Goal: Task Accomplishment & Management: Manage account settings

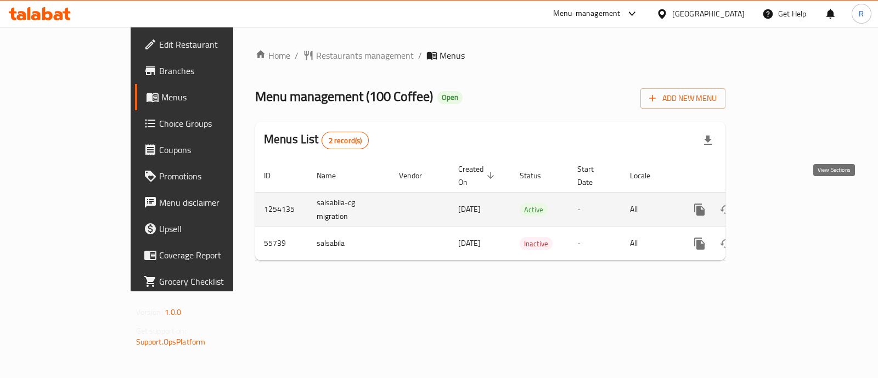
click at [792, 204] on link "enhanced table" at bounding box center [779, 210] width 26 height 26
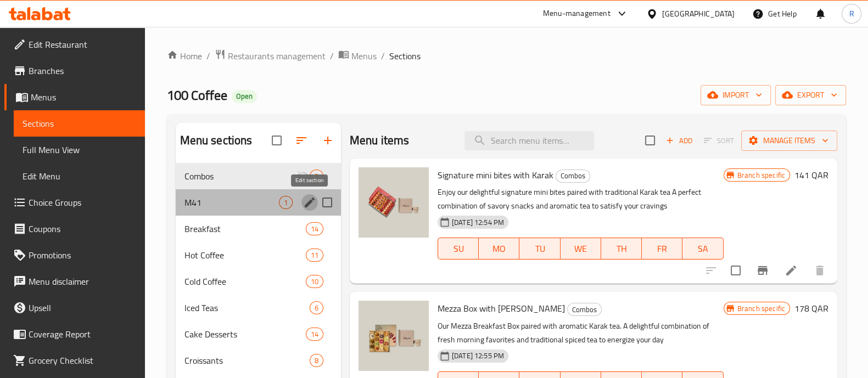
click at [303, 200] on icon "edit" at bounding box center [309, 202] width 13 height 13
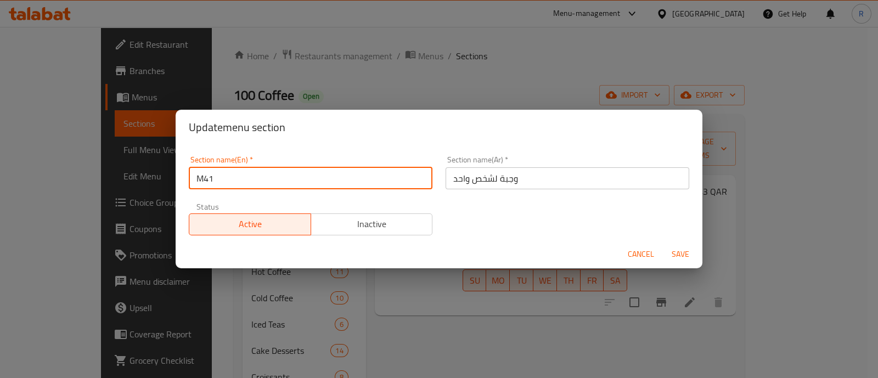
click at [276, 178] on input "M41" at bounding box center [311, 178] width 244 height 22
type input "M41 not acive"
click at [404, 214] on button "Inactive" at bounding box center [372, 225] width 122 height 22
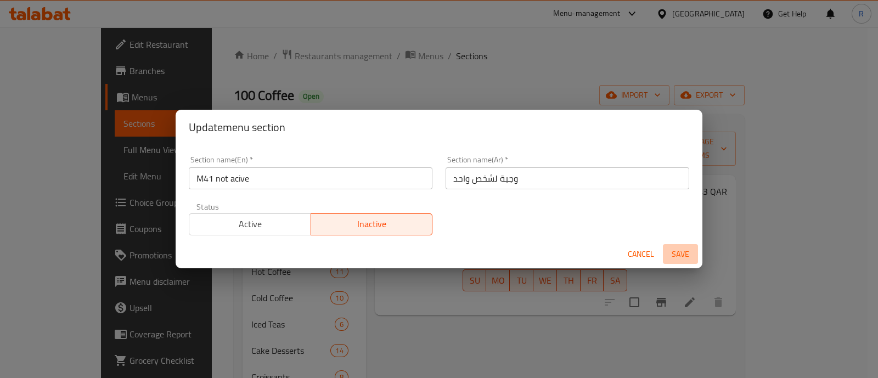
click at [670, 255] on span "Save" at bounding box center [681, 255] width 26 height 14
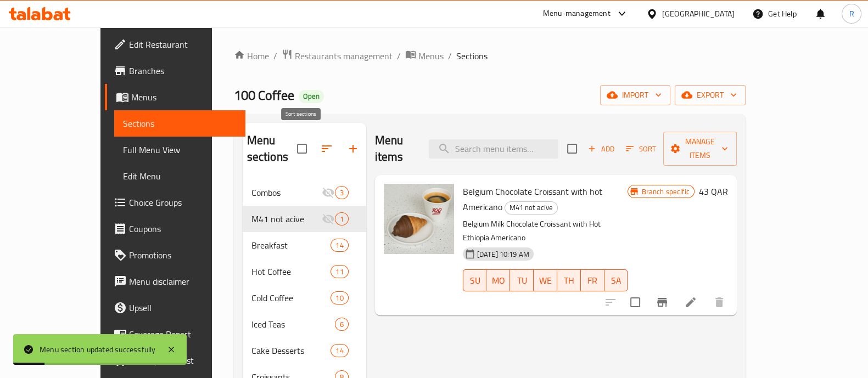
click at [313, 147] on button "button" at bounding box center [326, 149] width 26 height 26
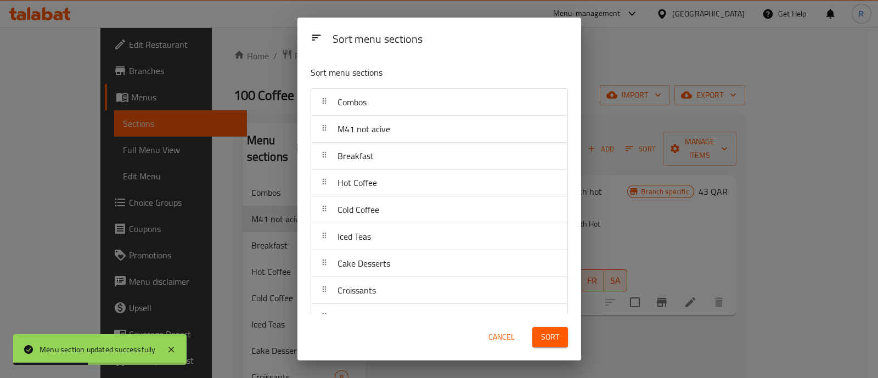
click at [511, 333] on span "Cancel" at bounding box center [502, 338] width 26 height 14
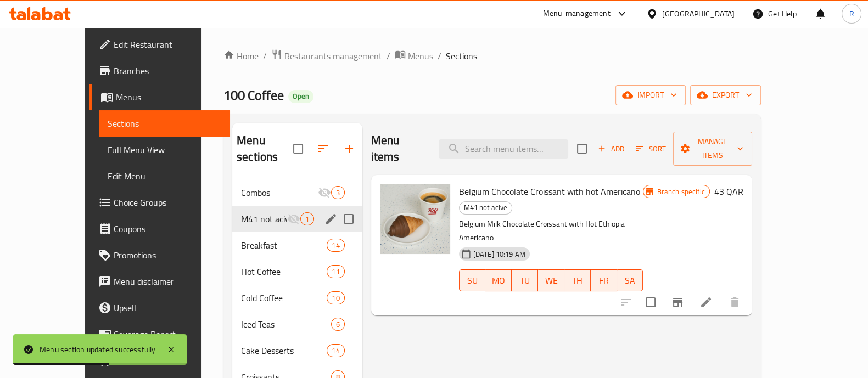
click at [337, 208] on input "Menu sections" at bounding box center [348, 219] width 23 height 23
checkbox input "true"
click at [315, 139] on span "1" at bounding box center [320, 135] width 11 height 11
click at [337, 221] on input "Menu sections" at bounding box center [348, 219] width 23 height 23
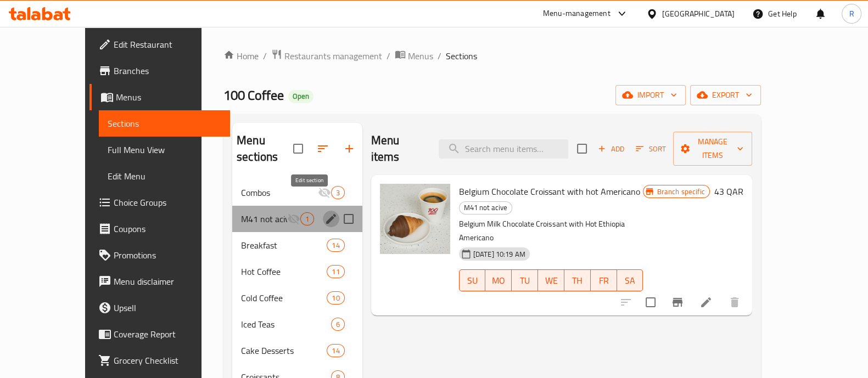
click at [326, 214] on icon "edit" at bounding box center [331, 219] width 10 height 10
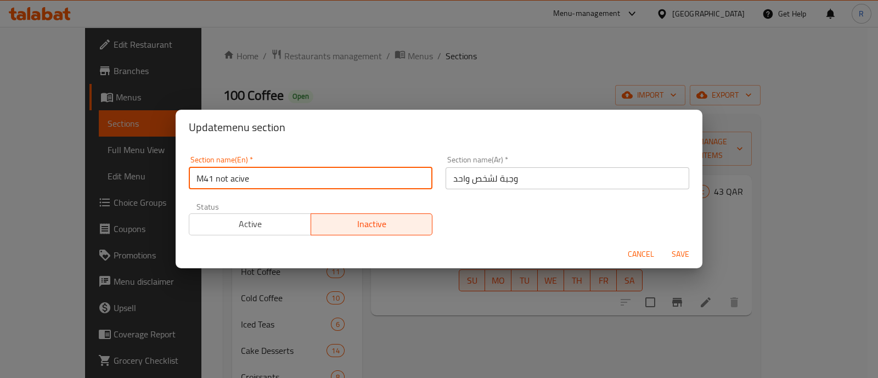
drag, startPoint x: 318, startPoint y: 178, endPoint x: 217, endPoint y: 184, distance: 101.7
click at [217, 184] on input "M41 not acive" at bounding box center [311, 178] width 244 height 22
type input "M41 1"
click at [677, 249] on span "Save" at bounding box center [681, 255] width 26 height 14
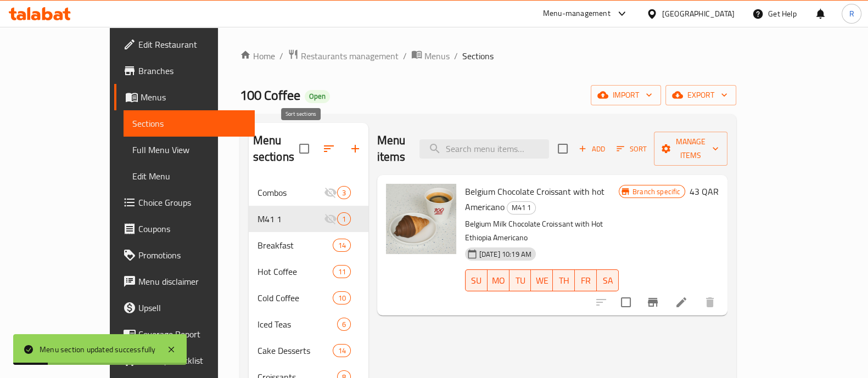
click at [322, 142] on icon "button" at bounding box center [328, 148] width 13 height 13
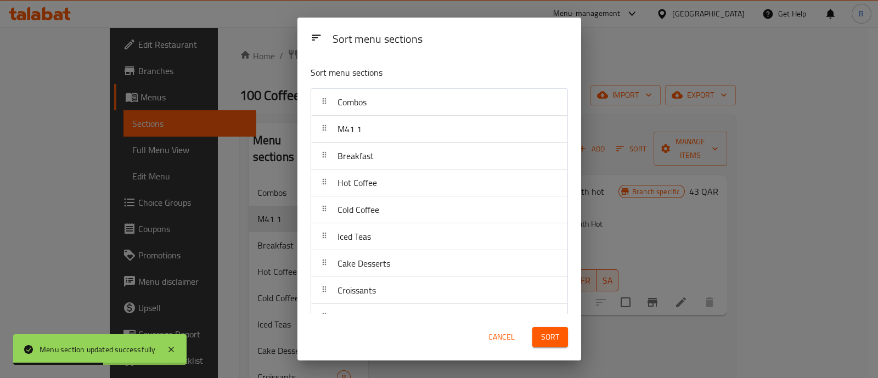
click at [496, 347] on button "Cancel" at bounding box center [501, 337] width 35 height 20
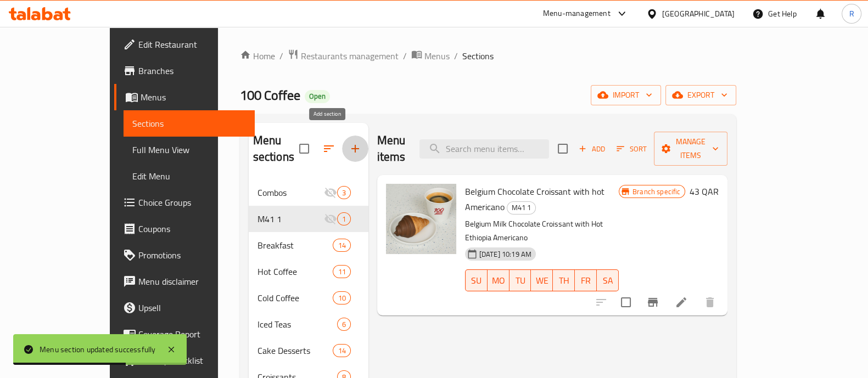
click at [351, 145] on icon "button" at bounding box center [355, 149] width 8 height 8
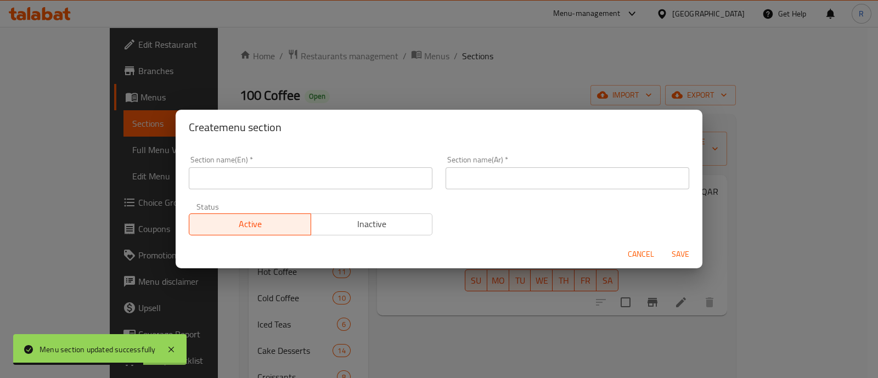
click at [253, 177] on input "text" at bounding box center [311, 178] width 244 height 22
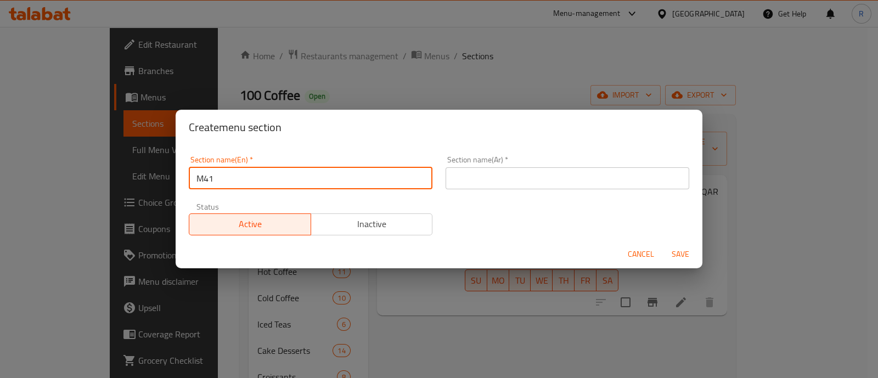
type input "M41"
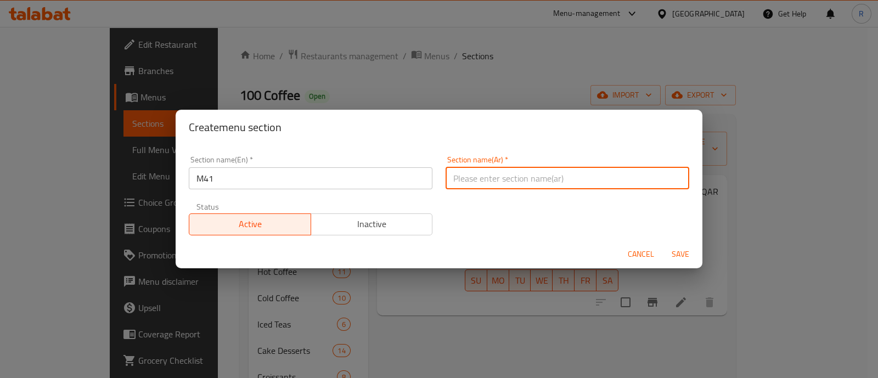
click at [509, 183] on input "text" at bounding box center [568, 178] width 244 height 22
type input "وجبة لشخص واحد"
click at [676, 260] on span "Save" at bounding box center [681, 255] width 26 height 14
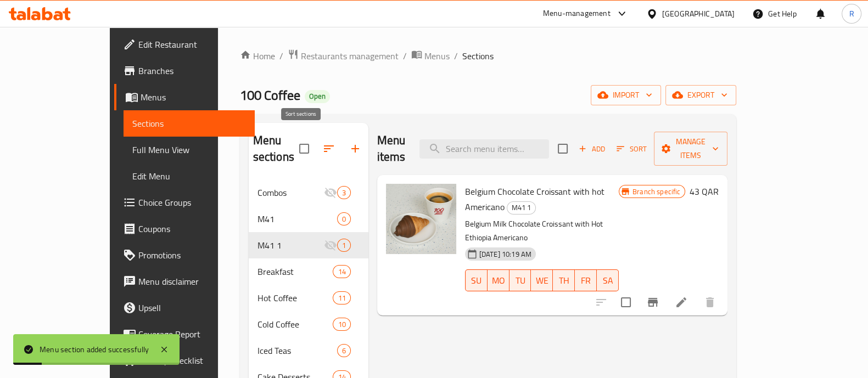
click at [322, 147] on icon "button" at bounding box center [328, 148] width 13 height 13
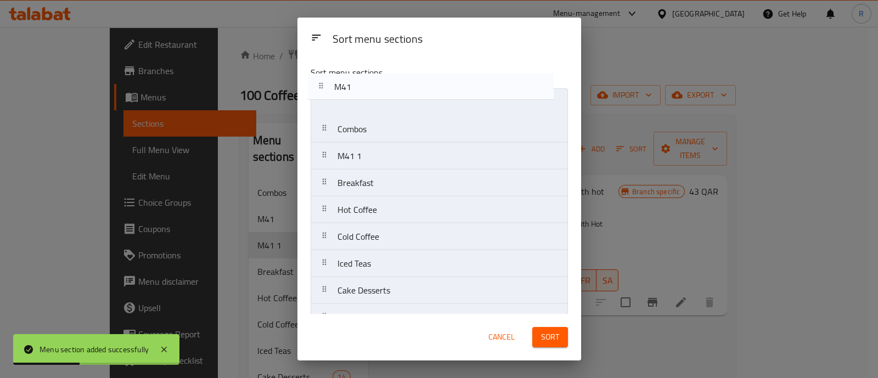
drag, startPoint x: 357, startPoint y: 128, endPoint x: 351, endPoint y: 77, distance: 51.4
click at [351, 77] on div "Sort menu sections Combos M41 M41 1 Breakfast Hot Coffee Cold Coffee Iced Teas …" at bounding box center [440, 185] width 284 height 257
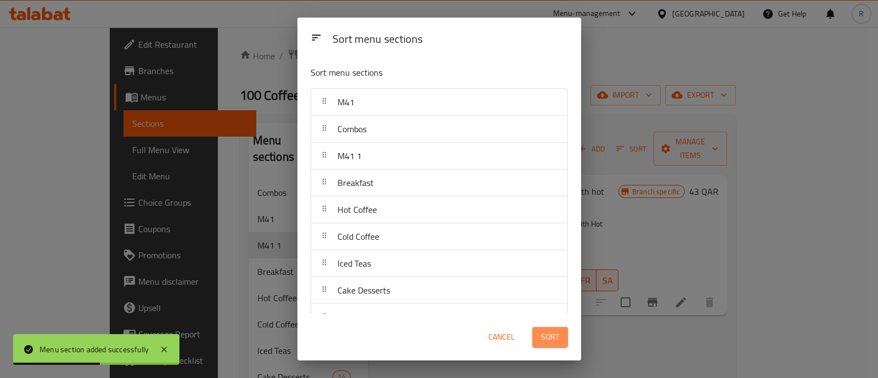
click at [555, 332] on span "Sort" at bounding box center [550, 338] width 18 height 14
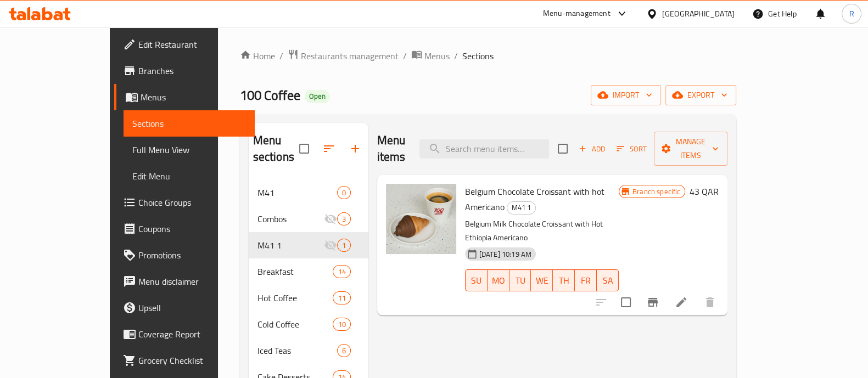
click at [566, 243] on div "[DATE] 10:19 AM SU MO TU WE TH FR SA" at bounding box center [542, 272] width 163 height 59
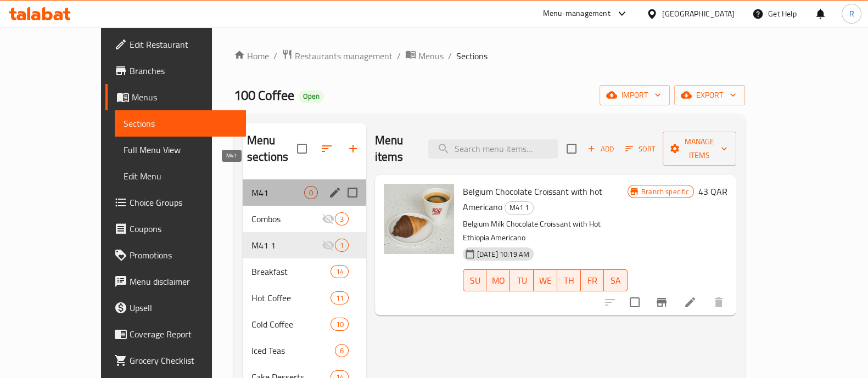
click at [251, 186] on span "M41" at bounding box center [277, 192] width 53 height 13
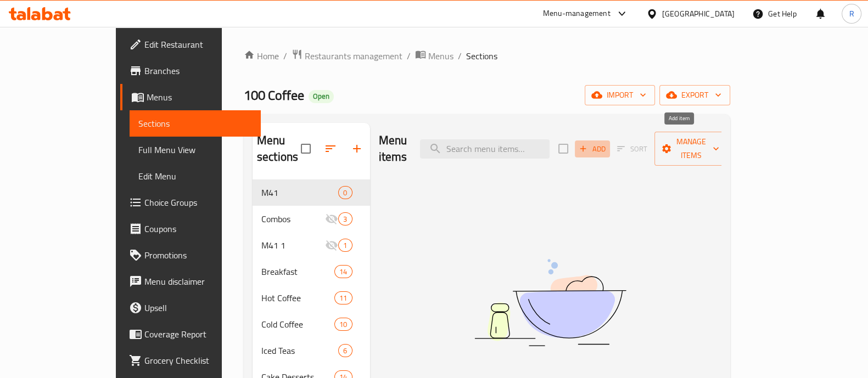
click at [607, 143] on span "Add" at bounding box center [593, 149] width 30 height 13
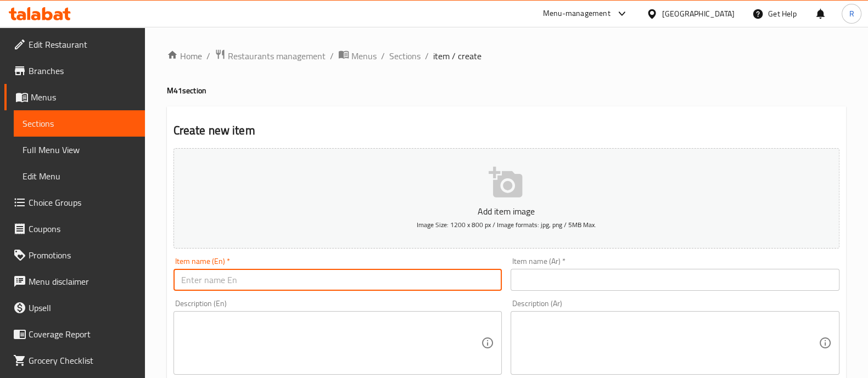
click at [307, 272] on input "text" at bounding box center [337, 280] width 329 height 22
paste input "Hot Flat white + Victoria cake"
click at [242, 286] on input "Hot Flat white + Victoria cake" at bounding box center [337, 280] width 329 height 22
click at [332, 281] on input "Hot Flat white with Victoria cake" at bounding box center [337, 280] width 329 height 22
click at [332, 281] on input "Hot Flat white with Victoria cake Combo" at bounding box center [337, 280] width 329 height 22
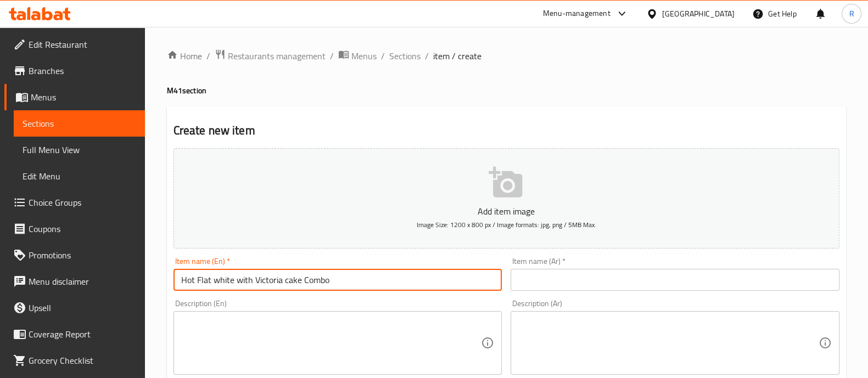
click at [332, 281] on input "Hot Flat white with Victoria cake Combo" at bounding box center [337, 280] width 329 height 22
type input "Hot Flat white with Victoria cake Combo"
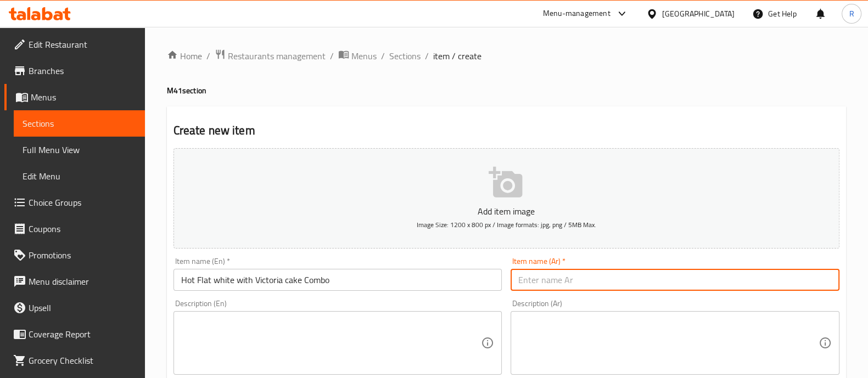
click at [612, 284] on input "text" at bounding box center [675, 280] width 329 height 22
paste input "فلات وايت الساخن مع كعكة فيكتوريا"
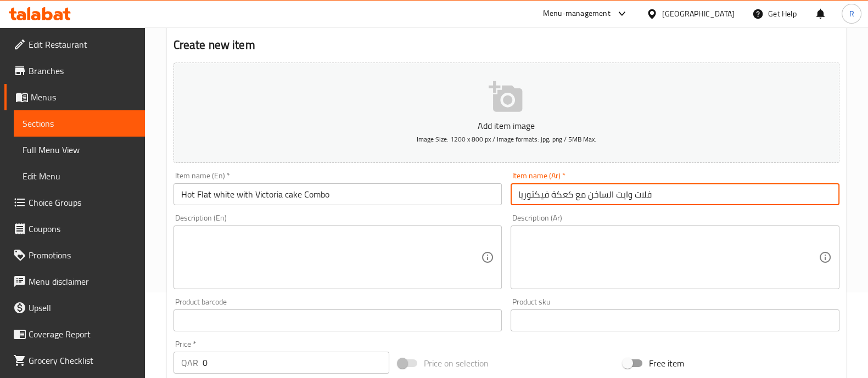
scroll to position [88, 0]
type input "فلات وايت الساخن مع كعكة فيكتوريا"
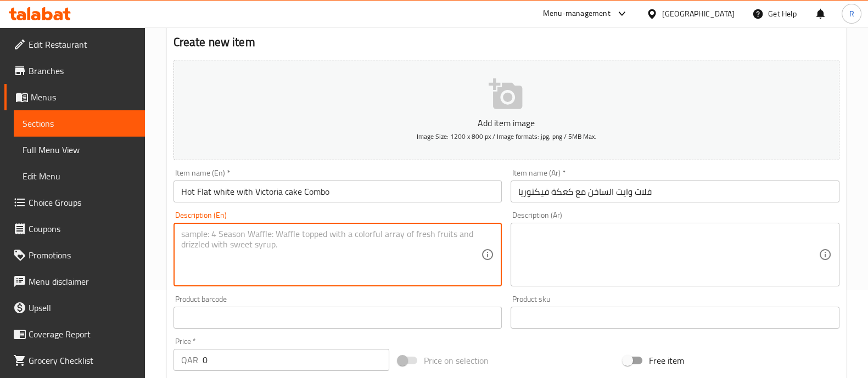
click at [435, 259] on textarea at bounding box center [331, 255] width 300 height 52
click at [300, 195] on input "Hot Flat white with Victoria cake Combo" at bounding box center [337, 192] width 329 height 22
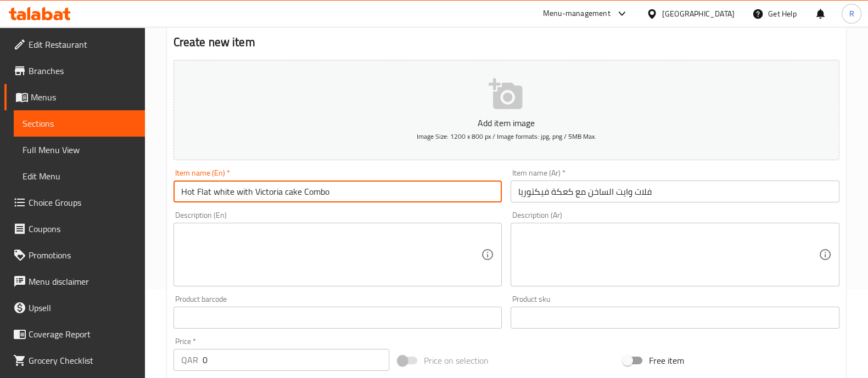
click at [300, 195] on input "Hot Flat white with Victoria cake Combo" at bounding box center [337, 192] width 329 height 22
click at [214, 243] on textarea at bounding box center [331, 255] width 300 height 52
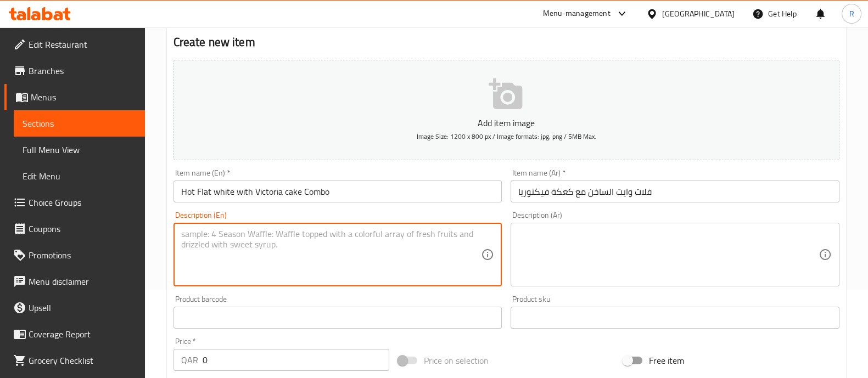
paste textarea "Hot Flat White (creamy espresso + steamed milk) served with a slice of Victoria…"
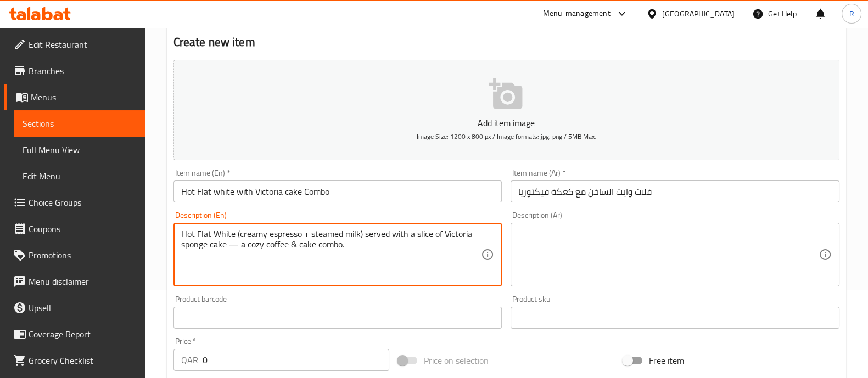
drag, startPoint x: 365, startPoint y: 234, endPoint x: 233, endPoint y: 235, distance: 131.2
click at [233, 235] on textarea "Hot Flat White (creamy espresso + steamed milk) served with a slice of Victoria…" at bounding box center [331, 255] width 300 height 52
type textarea "Hot Flat White served with a slice of Victoria sponge cake — a cozy coffee & ca…"
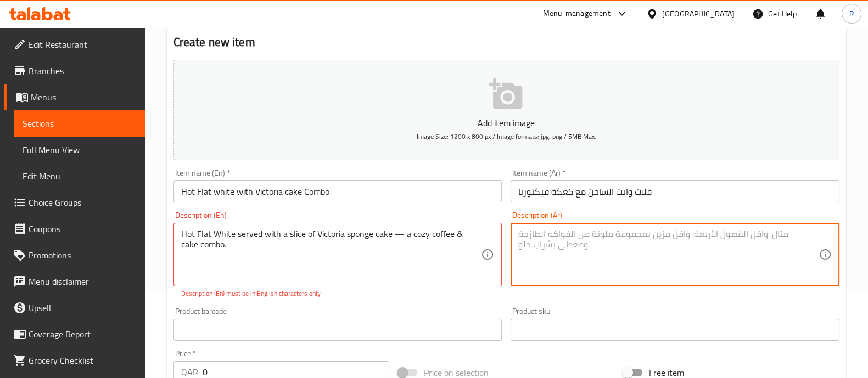
click at [562, 248] on textarea at bounding box center [668, 255] width 300 height 52
paste textarea "فلات وايت ساخن ([PERSON_NAME] + حليب مبخر) مع قطعة من كيك فكتوريا — مزيج دافئ ل…"
drag, startPoint x: 646, startPoint y: 235, endPoint x: 758, endPoint y: 233, distance: 112.0
click at [758, 233] on textarea "فلات وايت ساخن ([PERSON_NAME] + حليب مبخر) مع قطعة من كيك فكتوريا — مزيج دافئ ل…" at bounding box center [668, 255] width 300 height 52
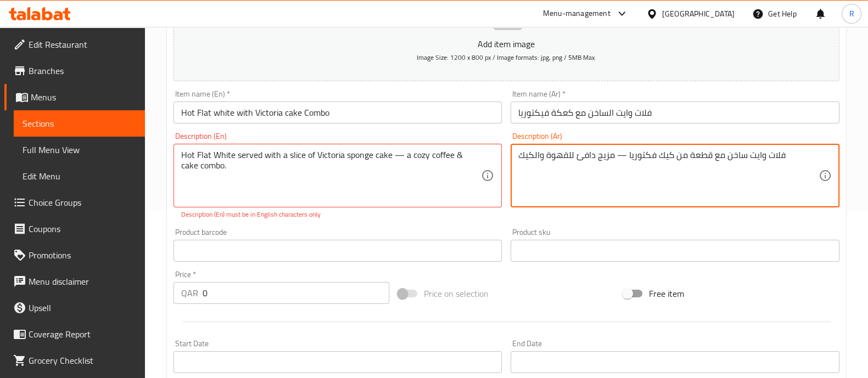
scroll to position [171, 0]
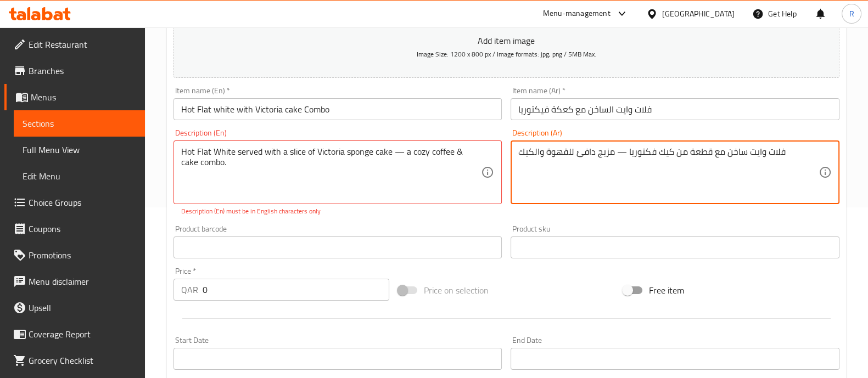
type textarea "فلات وايت ساخن مع قطعة من كيك فكتوريا — مزيج دافئ للقهوة والكيك"
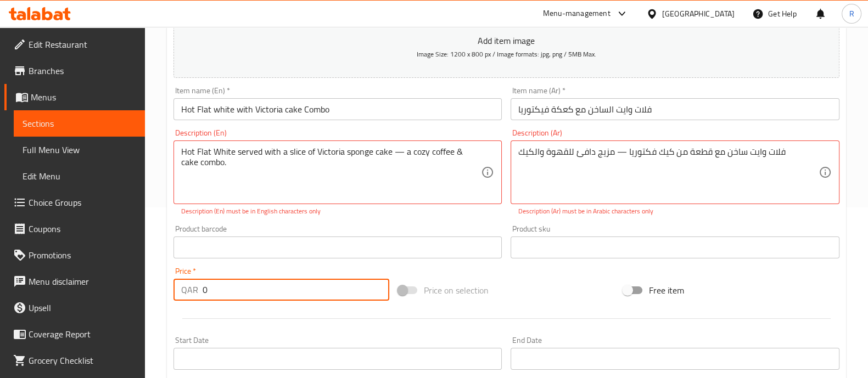
click at [219, 286] on input "0" at bounding box center [296, 290] width 187 height 22
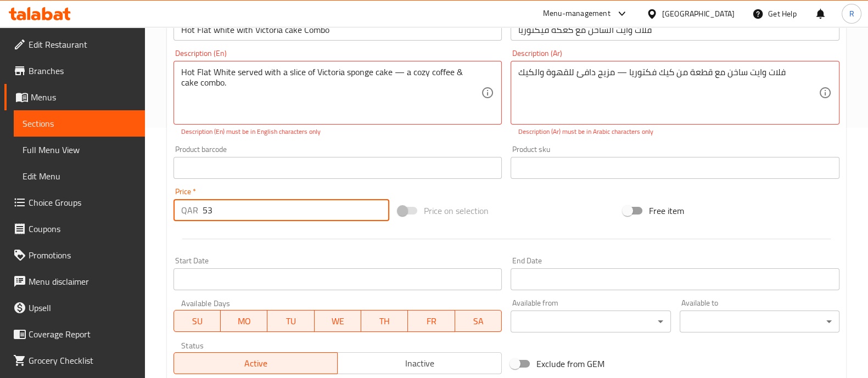
scroll to position [408, 0]
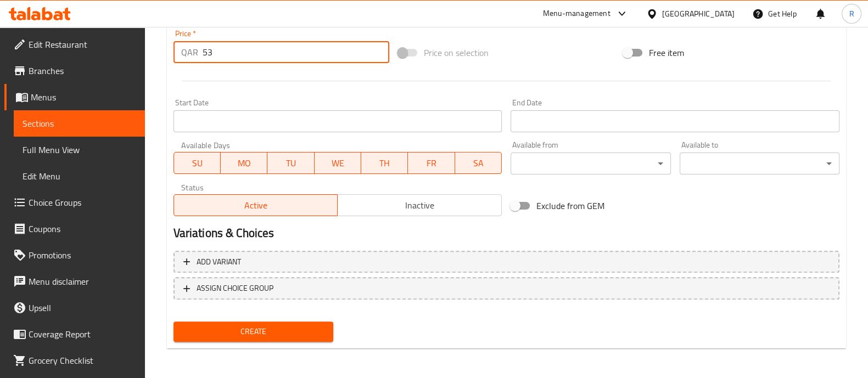
type input "53"
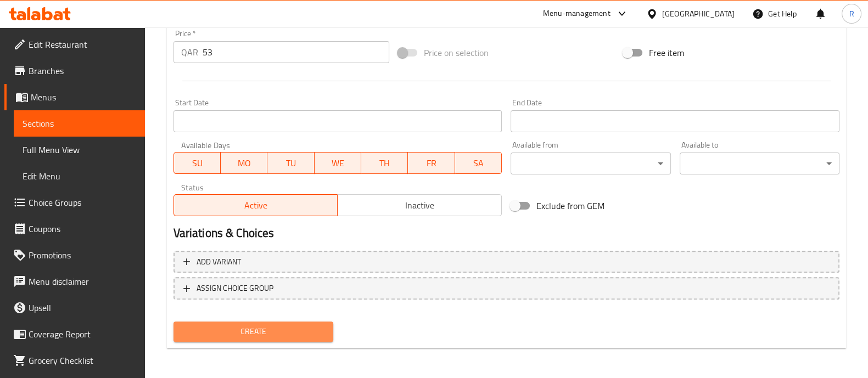
click at [196, 322] on button "Create" at bounding box center [253, 332] width 160 height 20
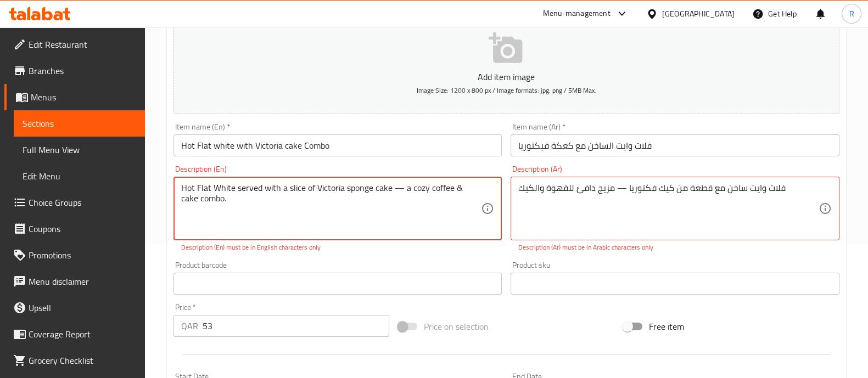
drag, startPoint x: 402, startPoint y: 186, endPoint x: 393, endPoint y: 183, distance: 10.3
click at [393, 183] on textarea "Hot Flat White served with a slice of Victoria sponge cake — a cozy coffee & ca…" at bounding box center [331, 209] width 300 height 52
type textarea "Hot Flat White served with a slice of Victoria sponge cake a cozy coffee & cake…"
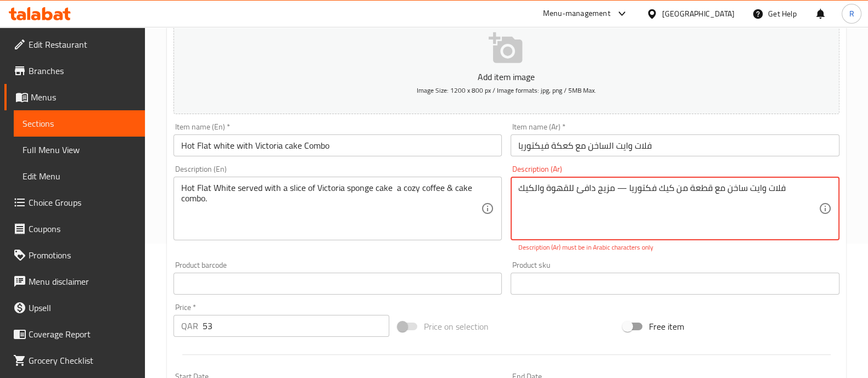
drag, startPoint x: 616, startPoint y: 187, endPoint x: 628, endPoint y: 187, distance: 12.1
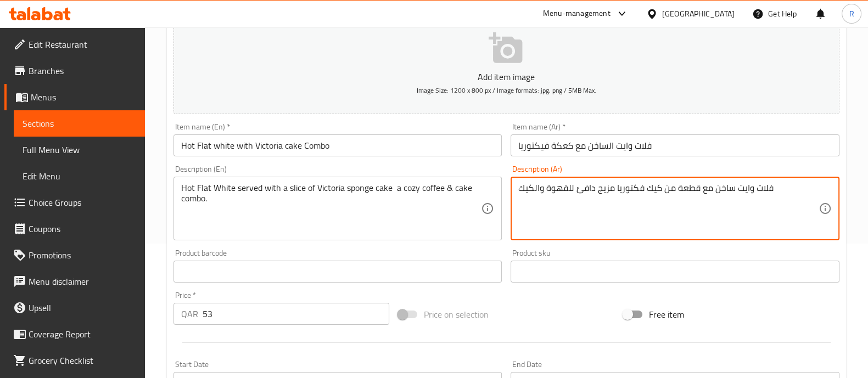
scroll to position [396, 0]
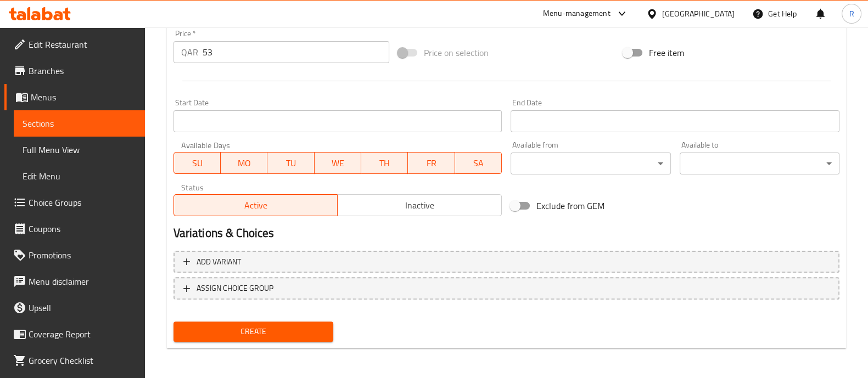
type textarea "فلات وايت ساخن مع قطعة من كيك فكتوريا مزيج دافئ للقهوة والكيك"
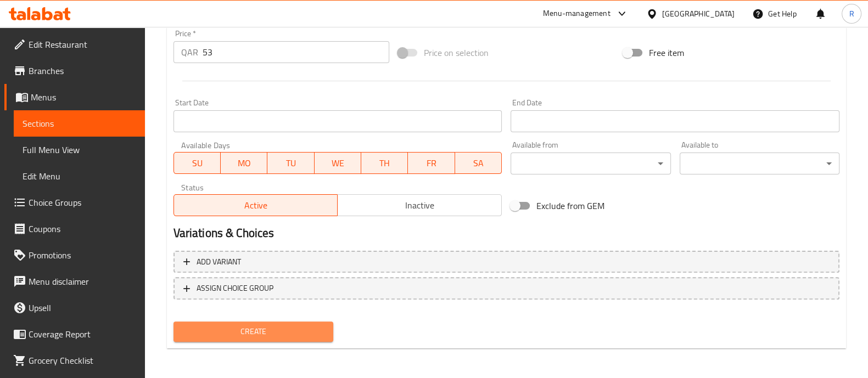
click at [281, 333] on span "Create" at bounding box center [253, 332] width 142 height 14
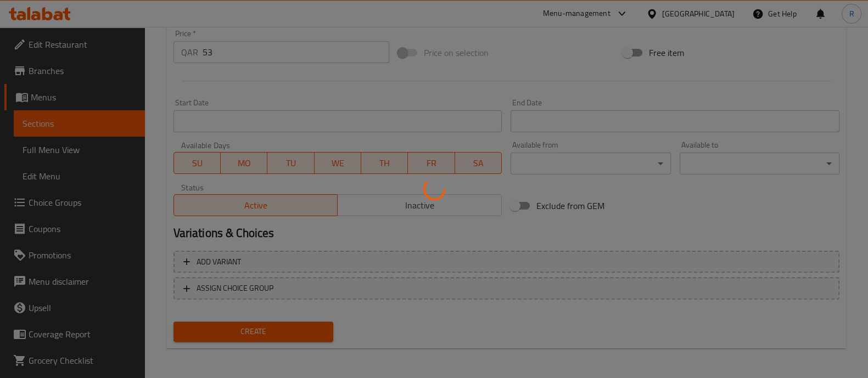
type input "0"
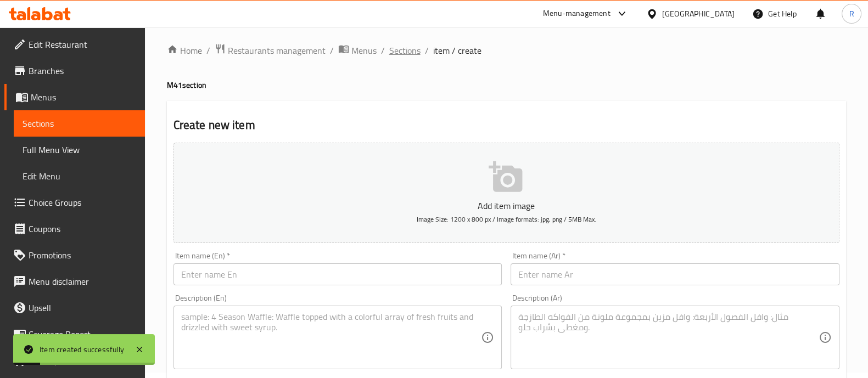
scroll to position [3, 0]
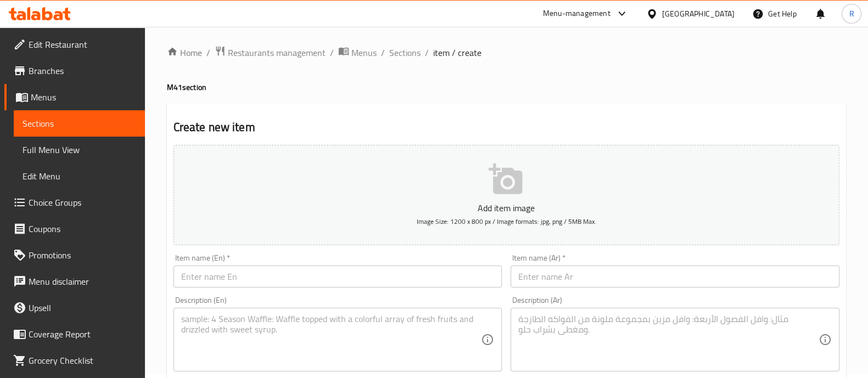
click at [247, 278] on input "text" at bounding box center [337, 277] width 329 height 22
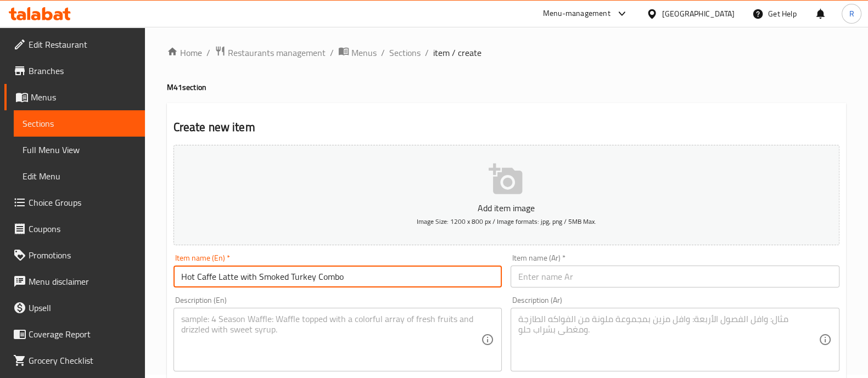
click at [357, 277] on input "Hot Caffe Latte with Smoked Turkey Combo" at bounding box center [337, 277] width 329 height 22
type input "Hot Caffe Latte with Smoked Turkey Combo"
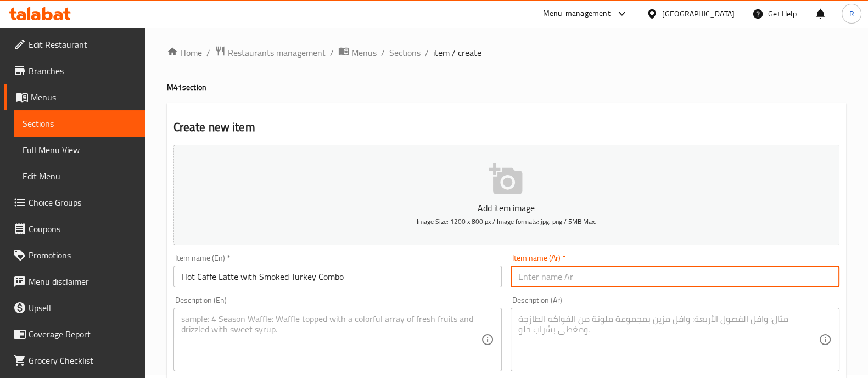
click at [568, 283] on input "text" at bounding box center [675, 277] width 329 height 22
paste input "لاتيه ساخن مع ديك رومي مدخن"
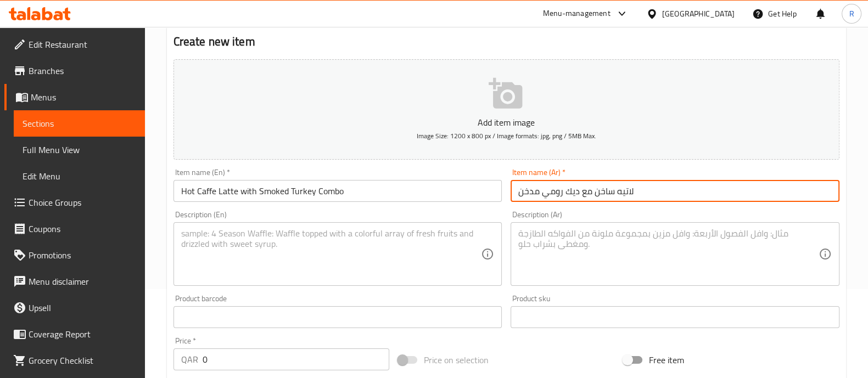
scroll to position [90, 0]
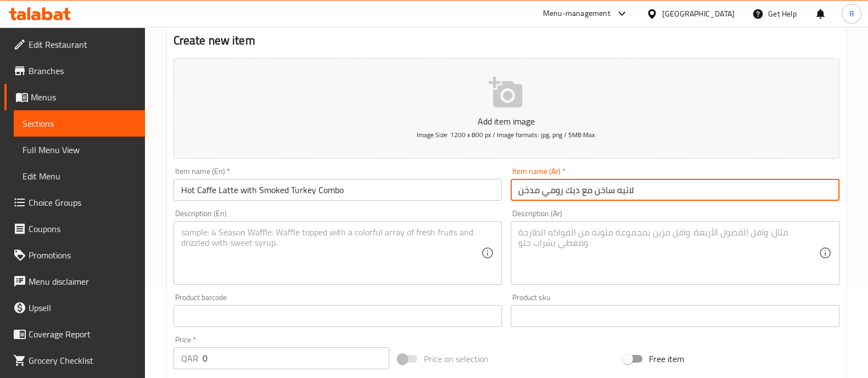
type input "لاتيه ساخن مع ديك رومي مدخن"
click at [362, 187] on input "Hot Caffe Latte with Smoked Turkey Combo" at bounding box center [337, 190] width 329 height 22
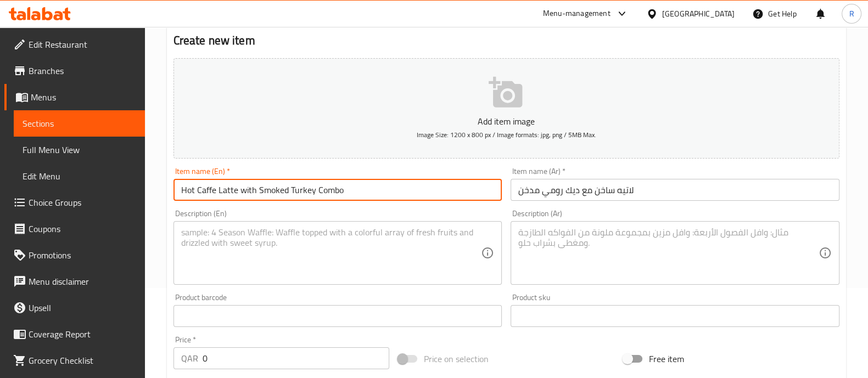
click at [362, 187] on input "Hot Caffe Latte with Smoked Turkey Combo" at bounding box center [337, 190] width 329 height 22
click at [259, 232] on textarea at bounding box center [331, 253] width 300 height 52
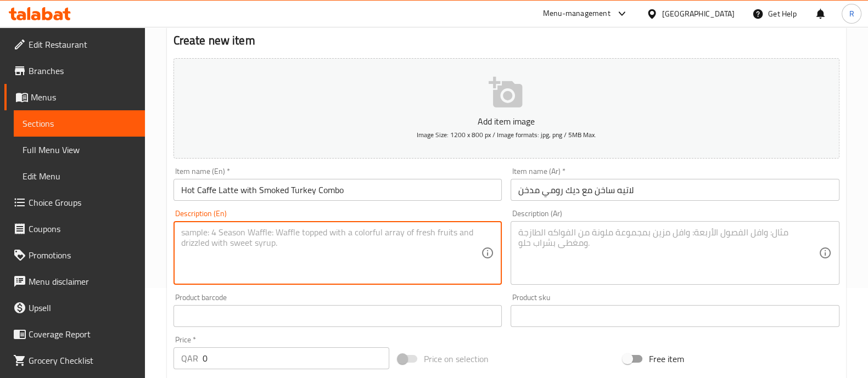
paste textarea "Hot Caffè Latte (rich espresso + steamed milk) with smoked turkey sandwich — a …"
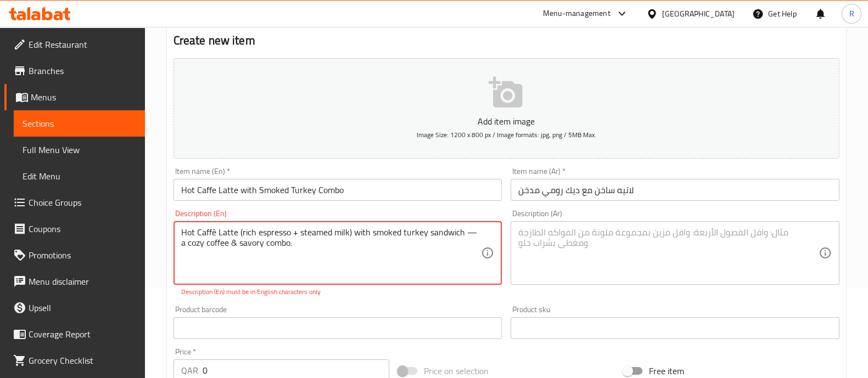
drag, startPoint x: 238, startPoint y: 231, endPoint x: 351, endPoint y: 231, distance: 113.1
click at [351, 231] on textarea "Hot Caffè Latte (rich espresso + steamed milk) with smoked turkey sandwich — a …" at bounding box center [331, 253] width 300 height 52
drag, startPoint x: 362, startPoint y: 230, endPoint x: 351, endPoint y: 237, distance: 12.6
click at [351, 237] on textarea "Hot Caffè Latte with smoked turkey sandwich — a cozy coffee & savory combo." at bounding box center [331, 253] width 300 height 52
type textarea "Hot Caffè Latte with smoked turkey sandwich a cozy coffee & savory combo."
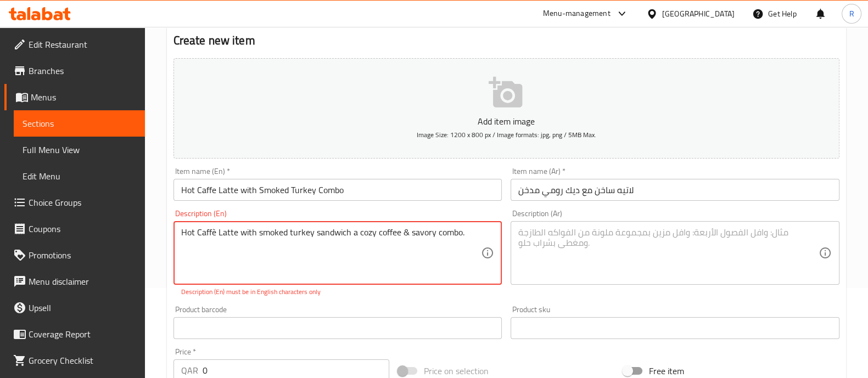
click at [584, 255] on textarea at bounding box center [668, 253] width 300 height 52
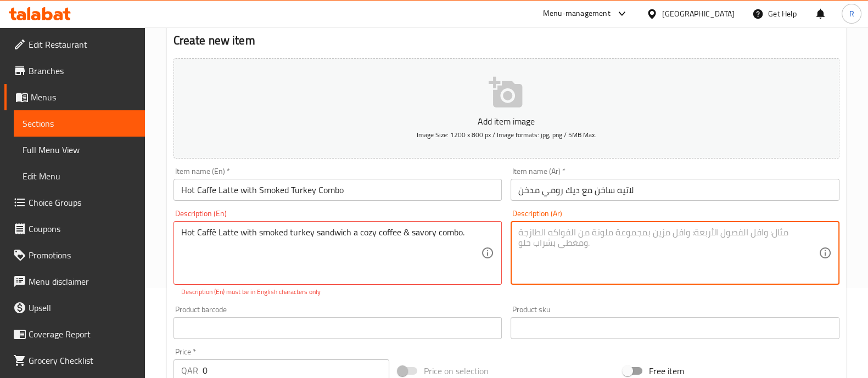
paste textarea "لاتيه ساخن (إسبريسو غني + حليب مبخر) مع شطيرة ديك رومي مدخن — مزيج دافئ للقهوة …"
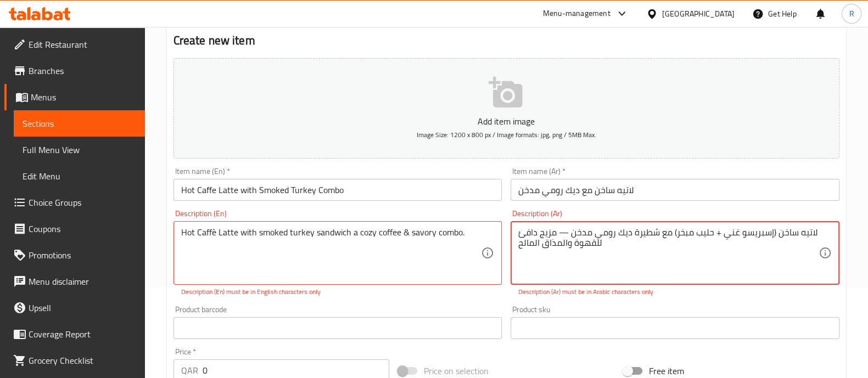
drag, startPoint x: 557, startPoint y: 234, endPoint x: 565, endPoint y: 234, distance: 8.2
click at [565, 234] on textarea "لاتيه ساخن (إسبريسو غني + حليب مبخر) مع شطيرة ديك رومي مدخن — مزيج دافئ للقهوة …" at bounding box center [668, 253] width 300 height 52
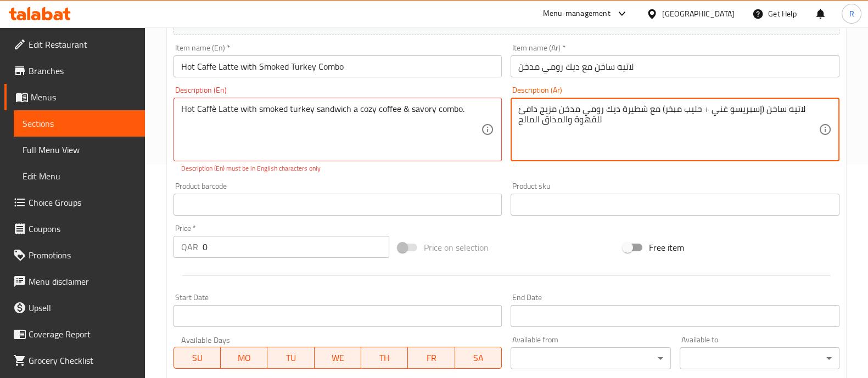
scroll to position [230, 0]
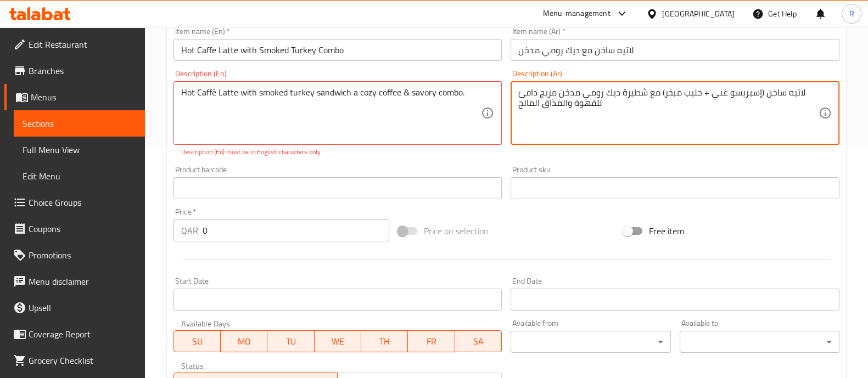
type textarea "لاتيه ساخن (إسبريسو غني + حليب مبخر) مع شطيرة ديك رومي مدخن مزيج دافئ للقهوة وا…"
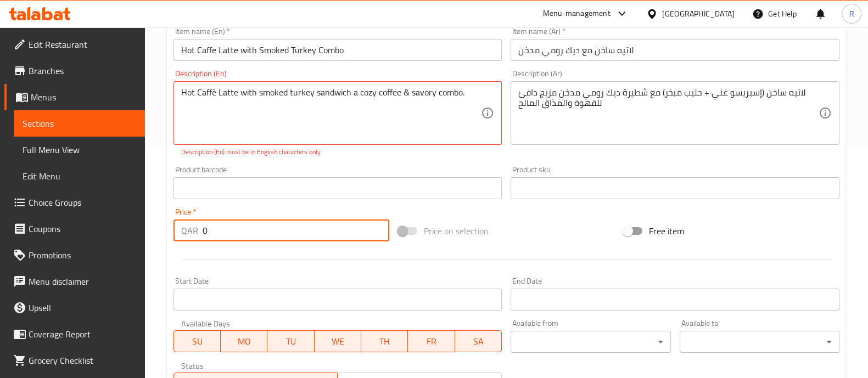
click at [251, 221] on input "0" at bounding box center [296, 231] width 187 height 22
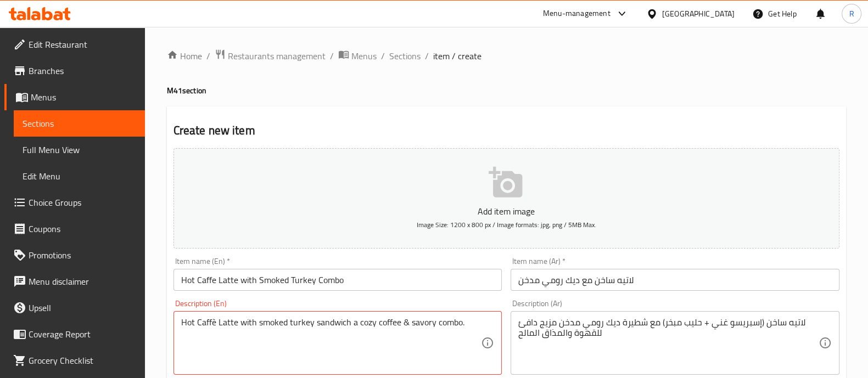
scroll to position [408, 0]
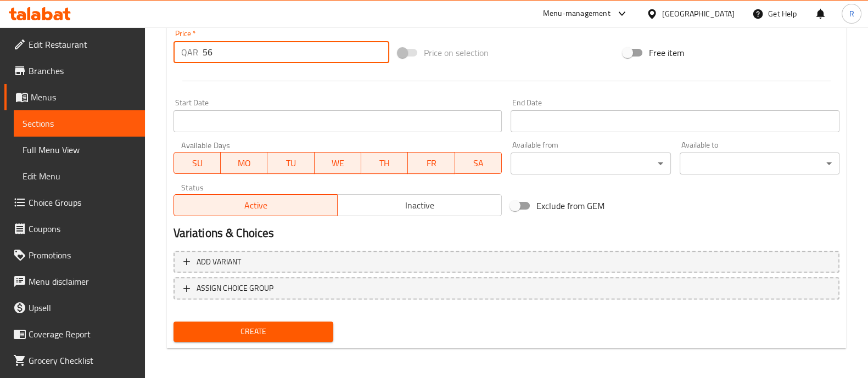
type input "56"
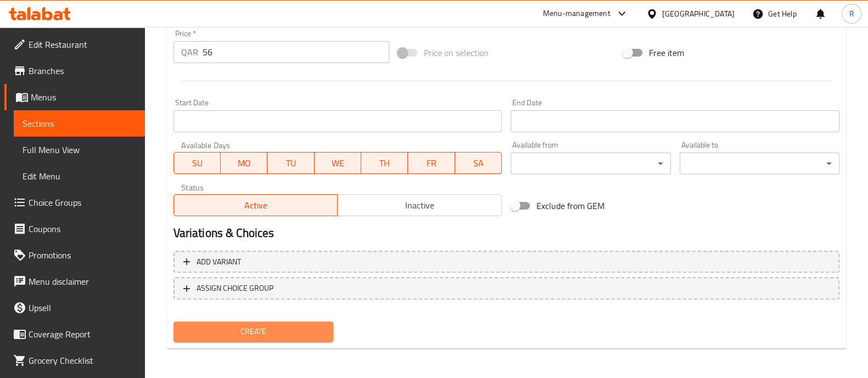
click at [254, 336] on span "Create" at bounding box center [253, 332] width 142 height 14
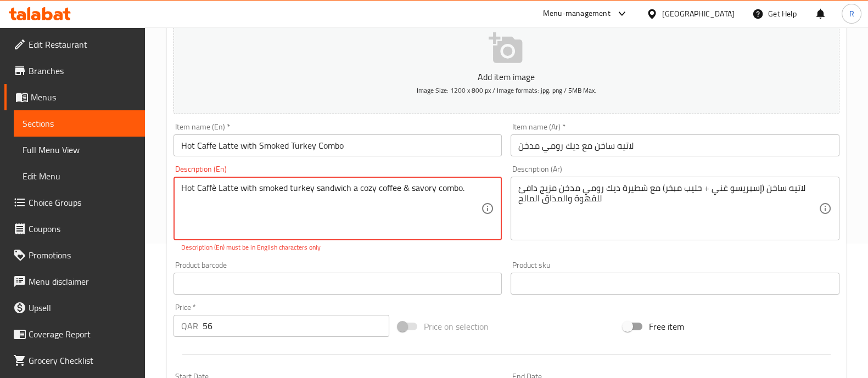
click at [213, 191] on textarea "Hot Caffè Latte with smoked turkey sandwich a cozy coffee & savory combo." at bounding box center [331, 209] width 300 height 52
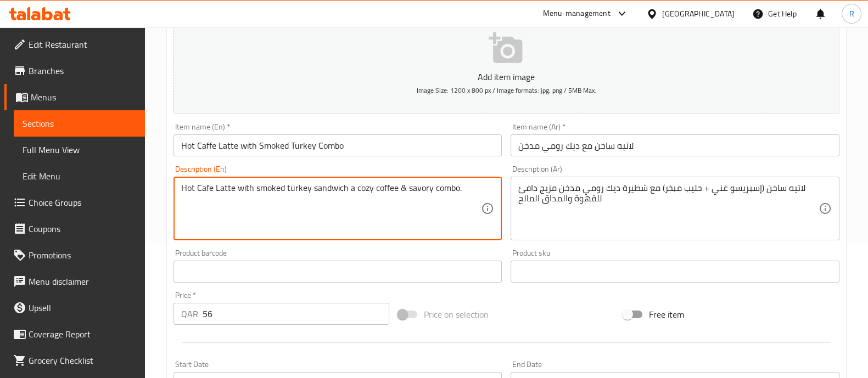
scroll to position [396, 0]
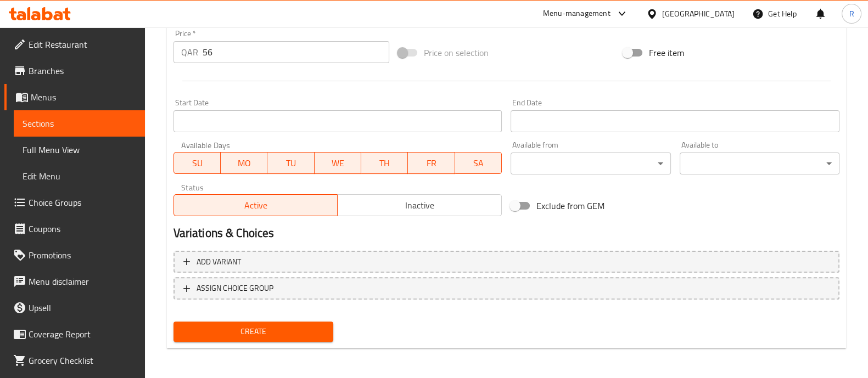
type textarea "Hot Cafe Latte with smoked turkey sandwich a cozy coffee & savory combo."
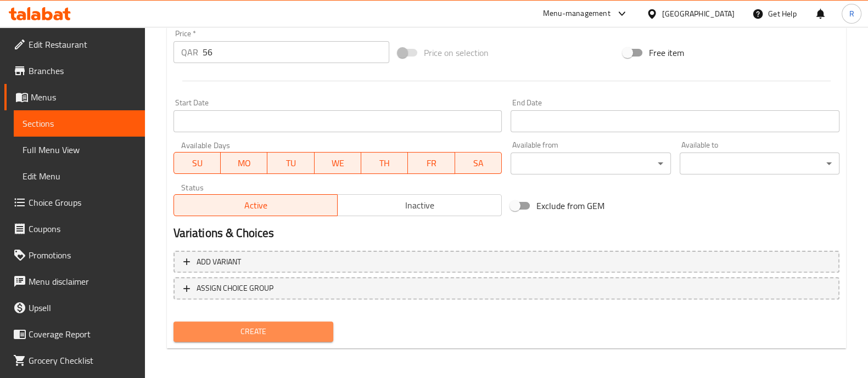
click at [265, 327] on span "Create" at bounding box center [253, 332] width 142 height 14
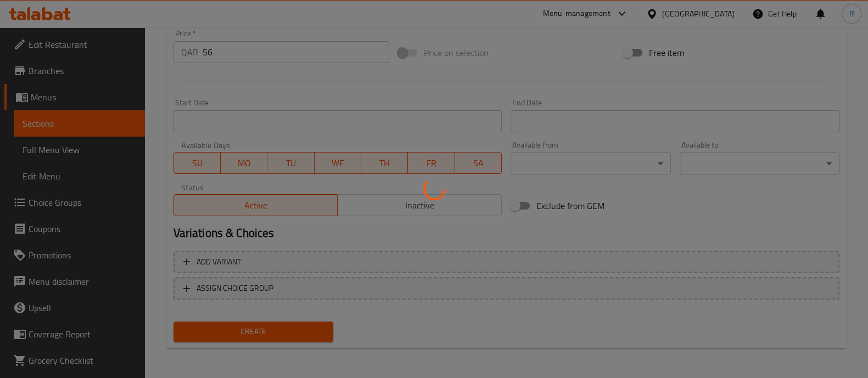
type input "0"
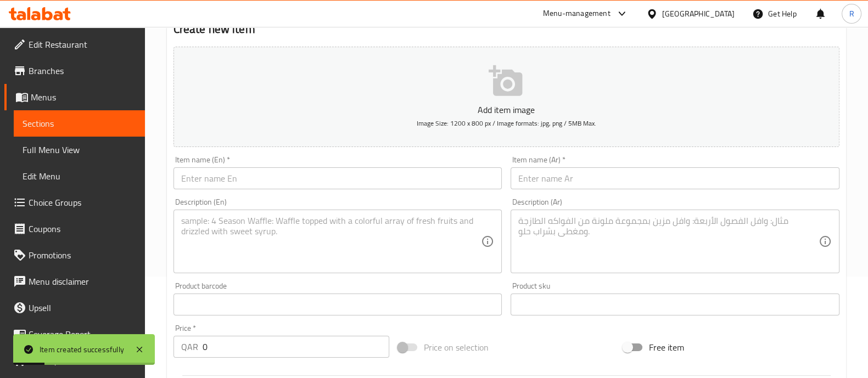
scroll to position [0, 0]
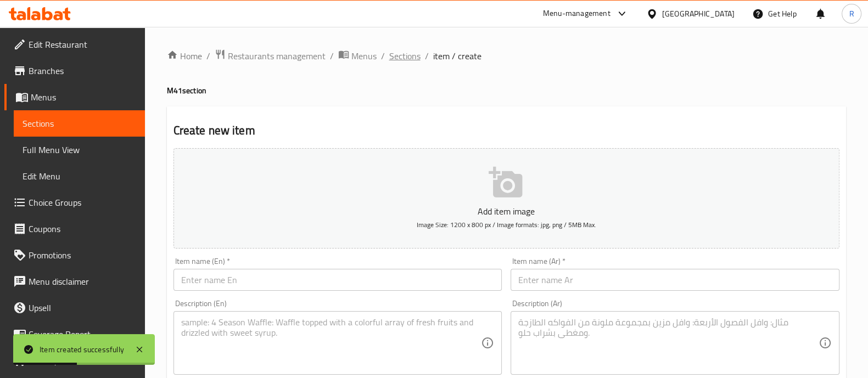
click at [393, 59] on span "Sections" at bounding box center [404, 55] width 31 height 13
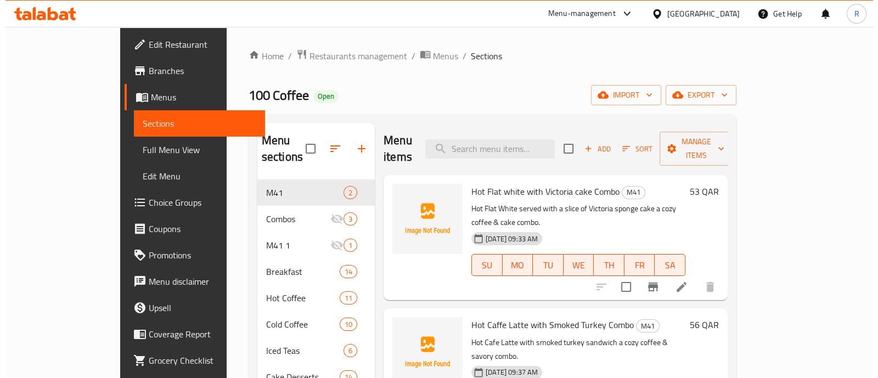
scroll to position [72, 0]
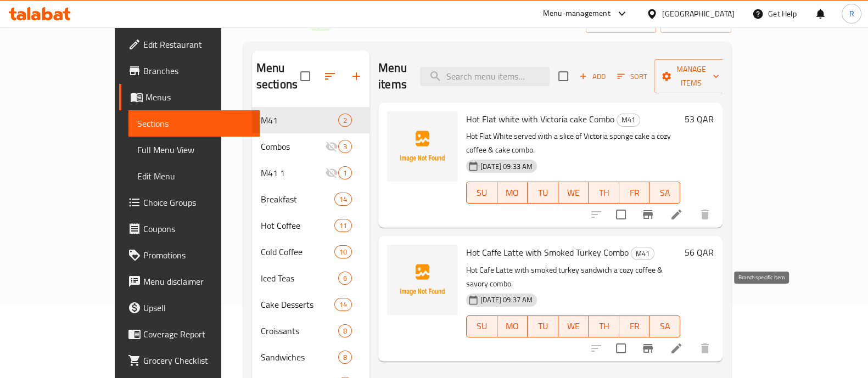
click at [653, 344] on icon "Branch-specific-item" at bounding box center [648, 348] width 10 height 9
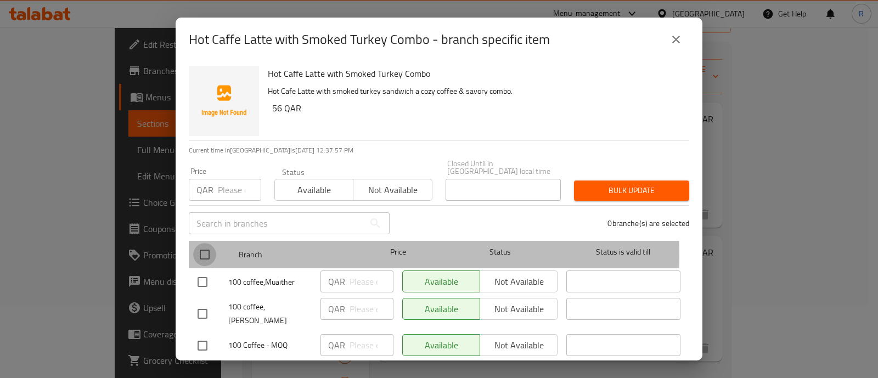
click at [206, 248] on input "checkbox" at bounding box center [204, 254] width 23 height 23
checkbox input "true"
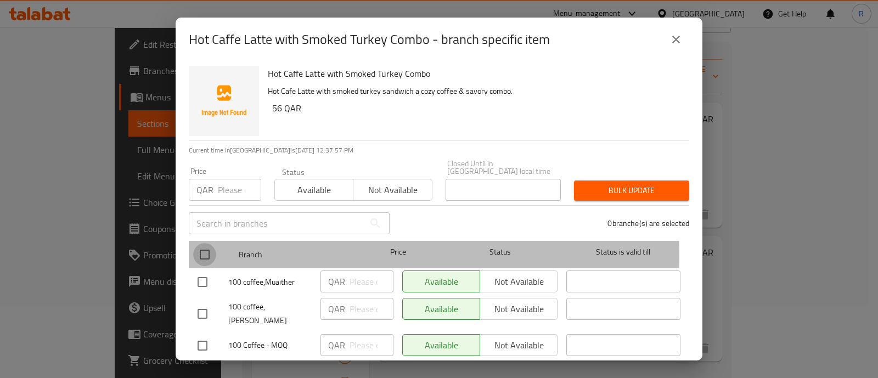
checkbox input "true"
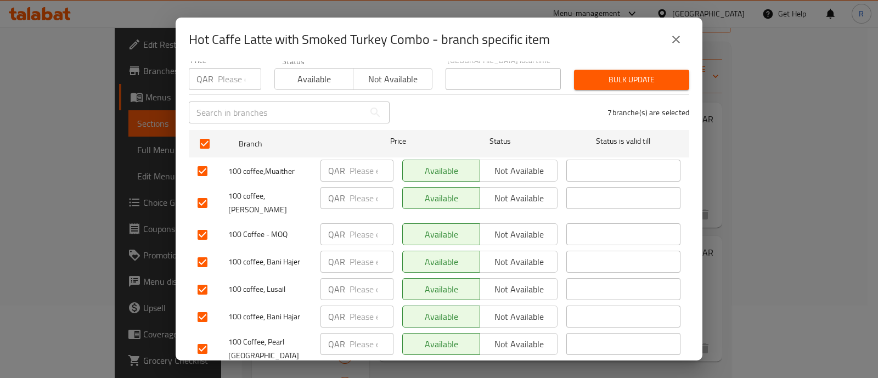
scroll to position [112, 0]
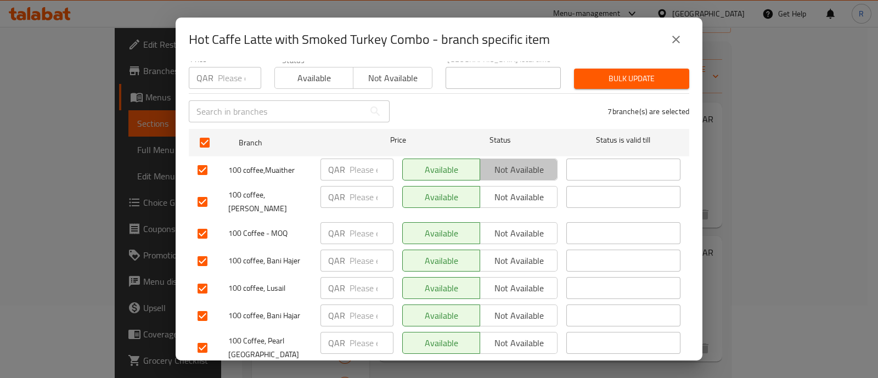
click at [512, 162] on span "Not available" at bounding box center [519, 170] width 69 height 16
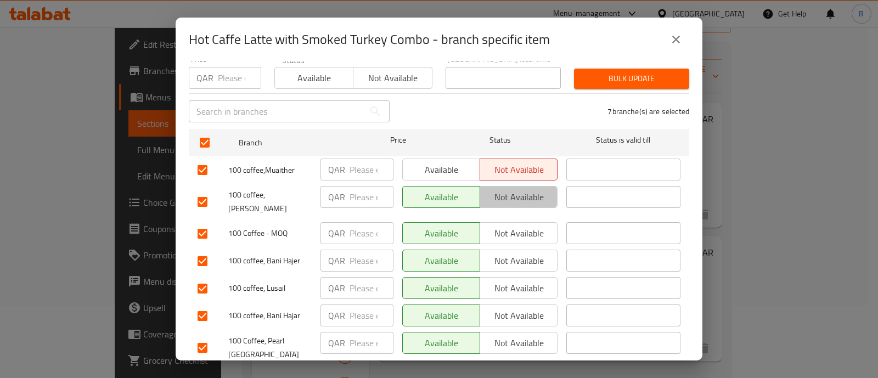
click at [509, 189] on span "Not available" at bounding box center [519, 197] width 69 height 16
click at [509, 226] on span "Not available" at bounding box center [519, 234] width 69 height 16
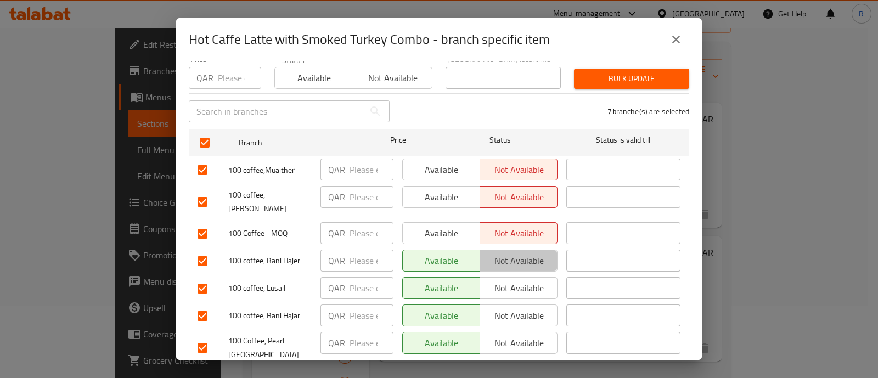
click at [505, 253] on span "Not available" at bounding box center [519, 261] width 69 height 16
click at [505, 281] on span "Not available" at bounding box center [519, 289] width 69 height 16
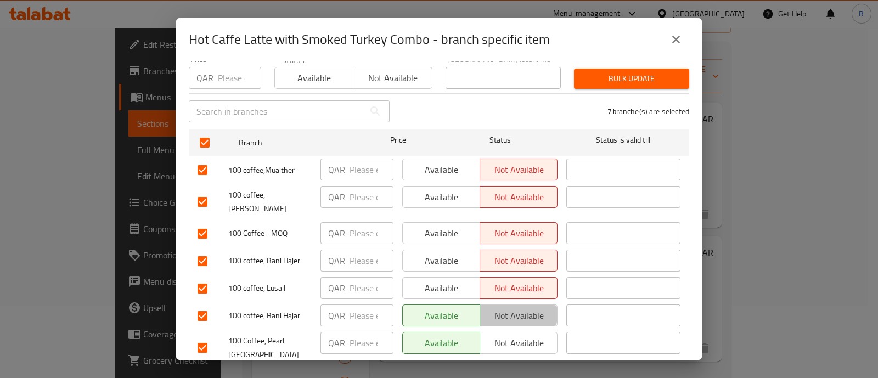
click at [502, 308] on span "Not available" at bounding box center [519, 316] width 69 height 16
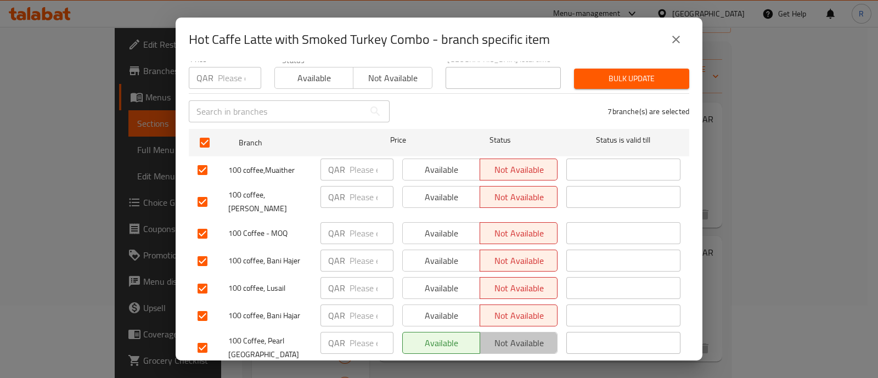
click at [499, 335] on span "Not available" at bounding box center [519, 343] width 69 height 16
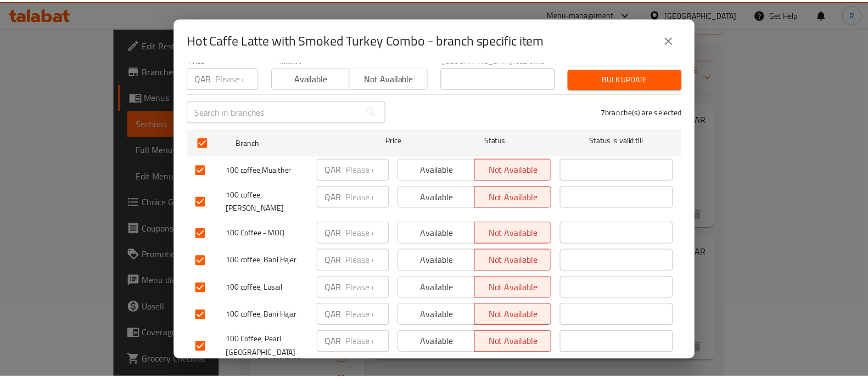
scroll to position [120, 0]
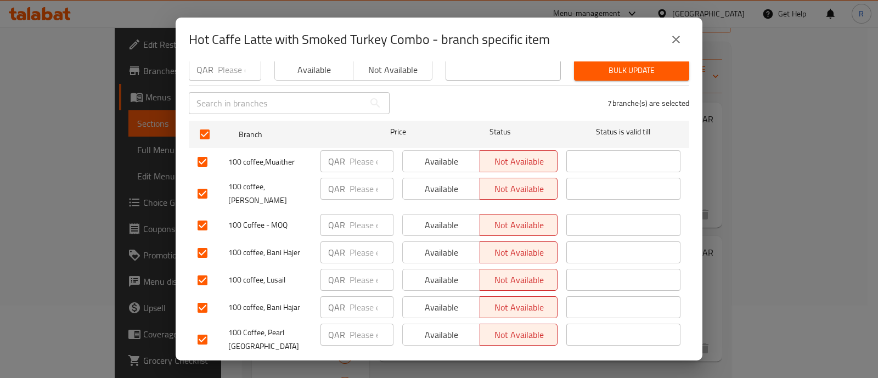
click at [457, 366] on span "Save" at bounding box center [439, 373] width 483 height 14
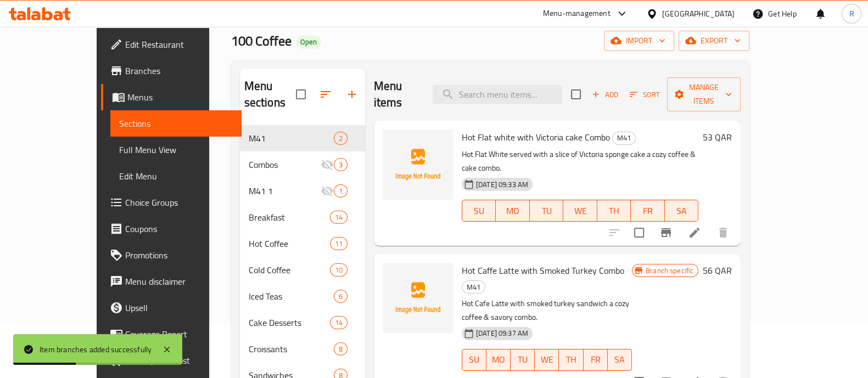
scroll to position [53, 0]
